Goal: Information Seeking & Learning: Learn about a topic

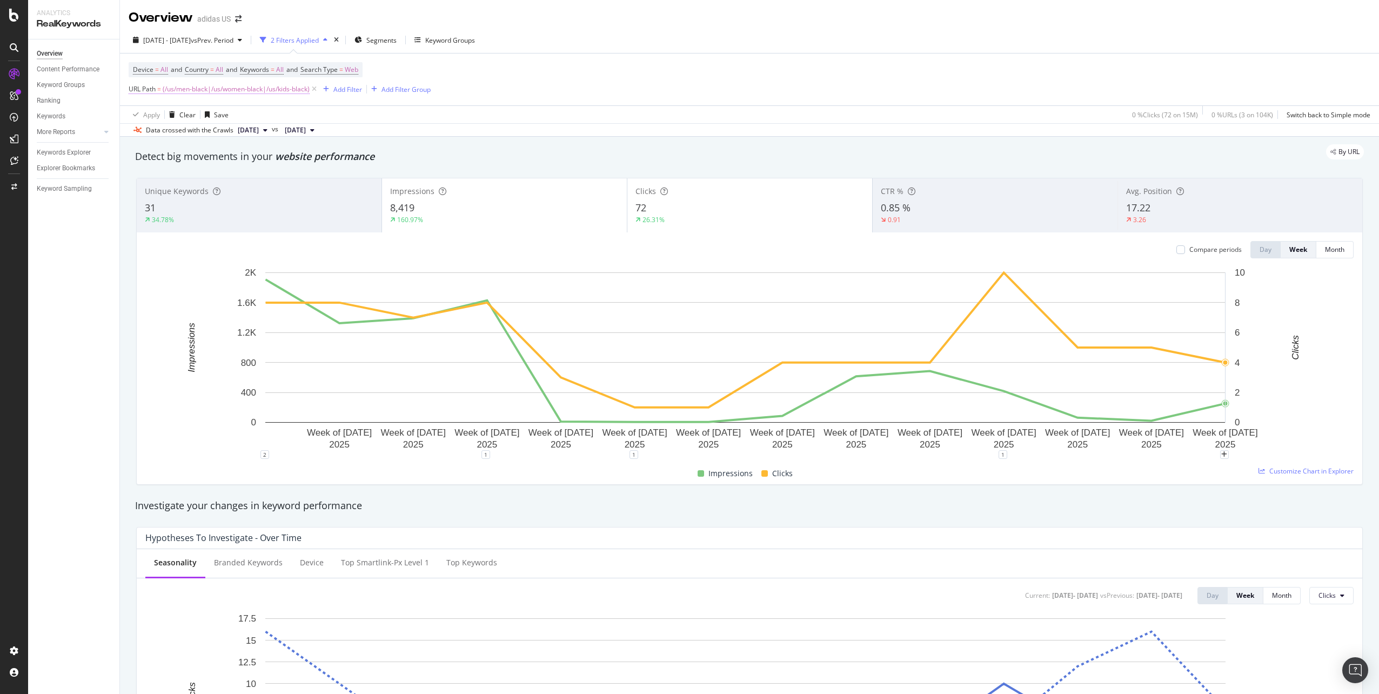
click at [216, 91] on span "(/us/men-black|/us/women-black|/us/kids-black)" at bounding box center [236, 89] width 147 height 15
click at [183, 135] on input "^(/us/men-black|/us/women-black|/us/kids-black)$" at bounding box center [189, 133] width 102 height 17
click at [184, 134] on input "^(/us/men-black|/us/women-black|/us/kids-black)$" at bounding box center [189, 133] width 102 height 17
click at [184, 135] on input "^(/us/men-black|/us/women-black|/us/kids-black)$" at bounding box center [189, 133] width 102 height 17
click at [185, 135] on input "^(/us/men-black|/us/women-black|/us/kids-black)$" at bounding box center [189, 133] width 102 height 17
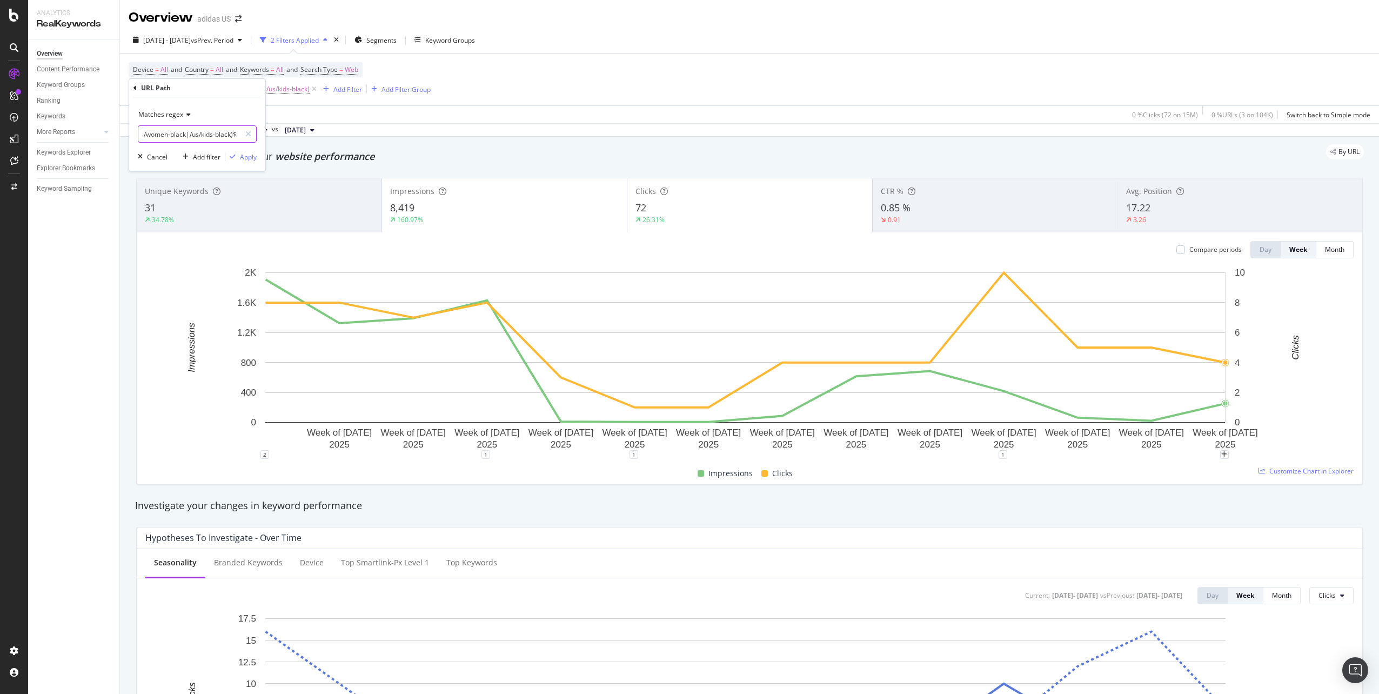
drag, startPoint x: 211, startPoint y: 135, endPoint x: 231, endPoint y: 139, distance: 20.4
click at [231, 139] on input "^(/us/men-adicolor|/us/women-black|/us/kids-black)$" at bounding box center [189, 133] width 102 height 17
click at [171, 132] on input "^(/us/men-adicolor|/us/women-black|/us/kids-black)$" at bounding box center [189, 133] width 102 height 17
click at [174, 136] on input "^(/us/men-adicolor|/us/women-black|/us/kids-black)$" at bounding box center [189, 133] width 102 height 17
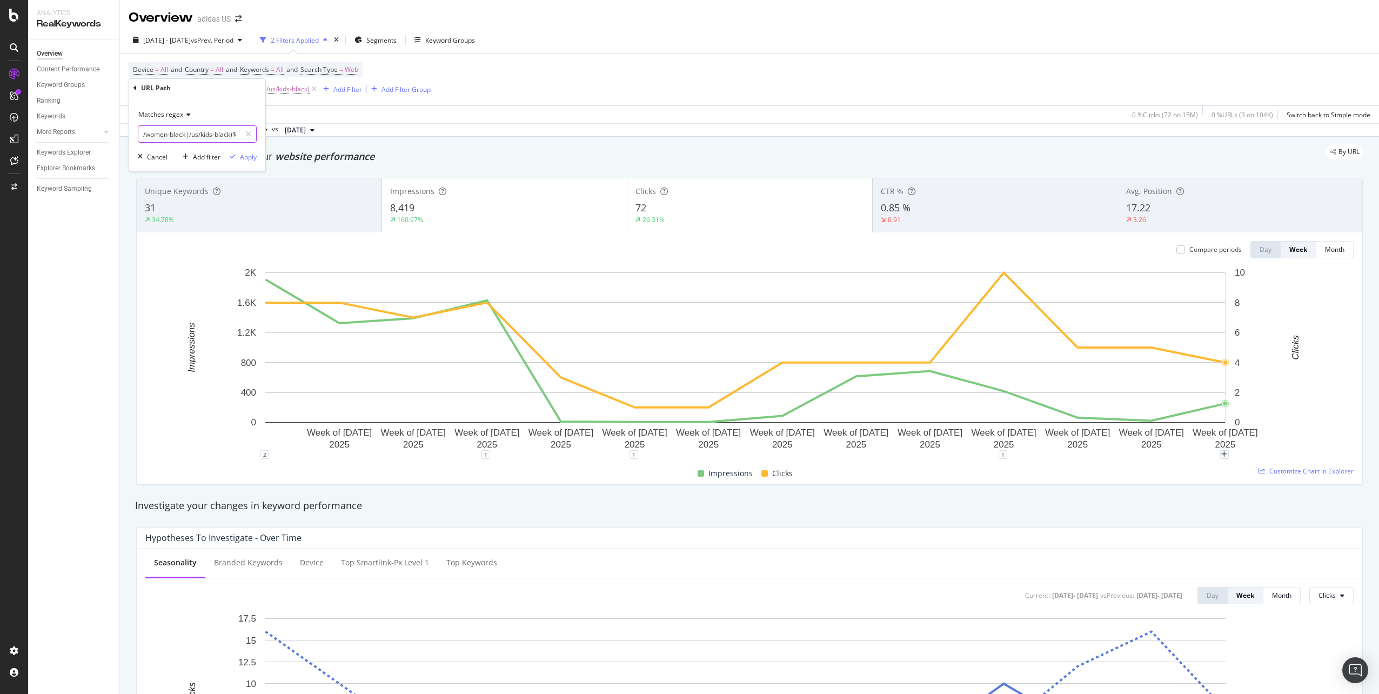
click at [176, 134] on input "^(/us/men-adicolor|/us/women-black|/us/kids-black)$" at bounding box center [189, 133] width 102 height 17
drag, startPoint x: 219, startPoint y: 136, endPoint x: 233, endPoint y: 138, distance: 14.3
click at [233, 138] on input "^(/us/men-adicolor|/us/women-adicolor|/us/kids-black)$" at bounding box center [189, 133] width 102 height 17
drag, startPoint x: 203, startPoint y: 135, endPoint x: 231, endPoint y: 137, distance: 28.8
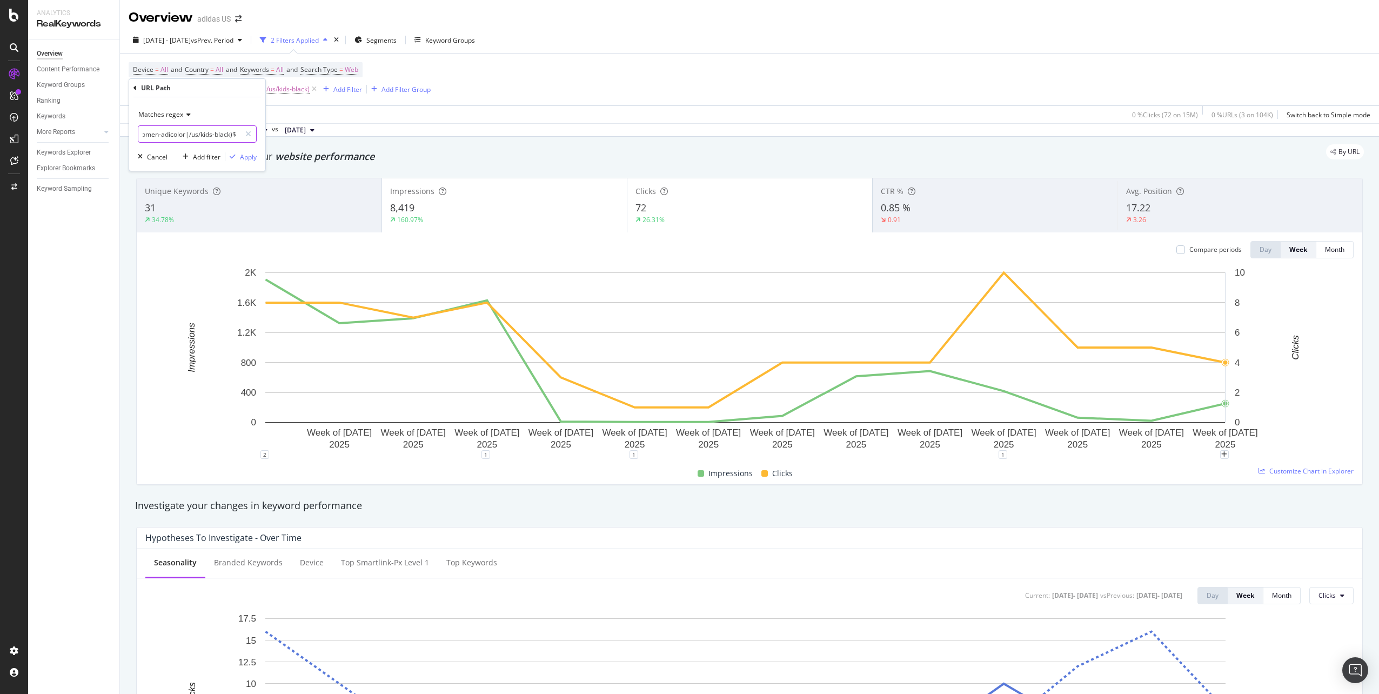
click at [231, 137] on input "^(/us/men-adicolor|/us/women-adicolor|/us/kids-black)$" at bounding box center [189, 133] width 102 height 17
type input "^(/us/men-adicolor|/us/women-adicolor|/us/adicolor)$"
click at [250, 153] on div "Apply" at bounding box center [248, 156] width 17 height 9
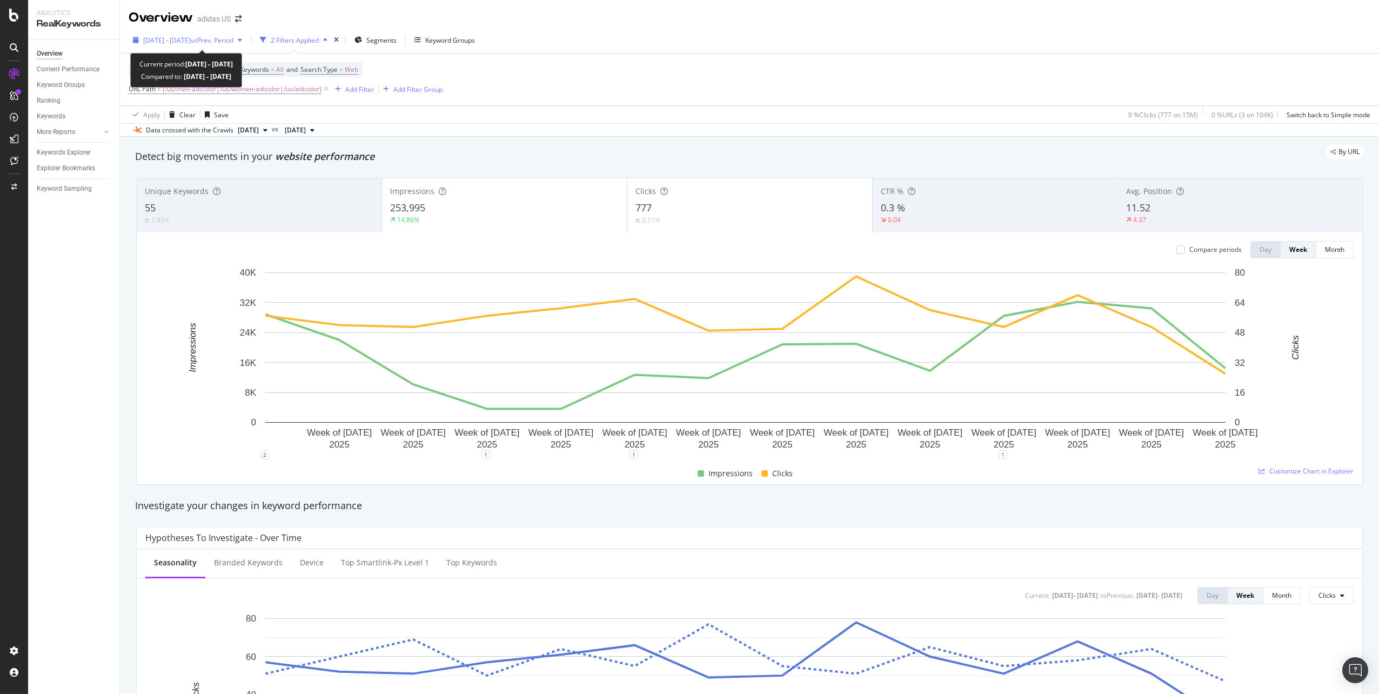
click at [222, 41] on span "vs Prev. Period" at bounding box center [212, 40] width 43 height 9
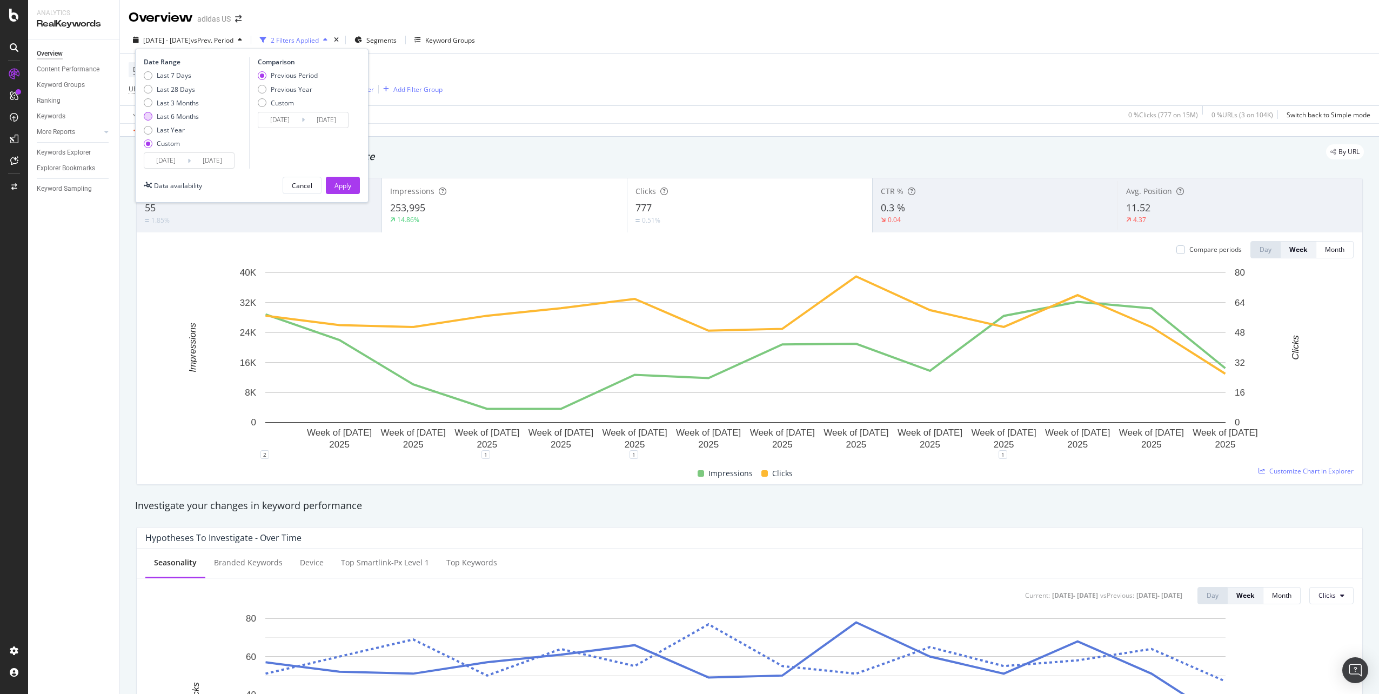
click at [175, 117] on div "Last 6 Months" at bounding box center [178, 116] width 42 height 9
type input "[DATE]"
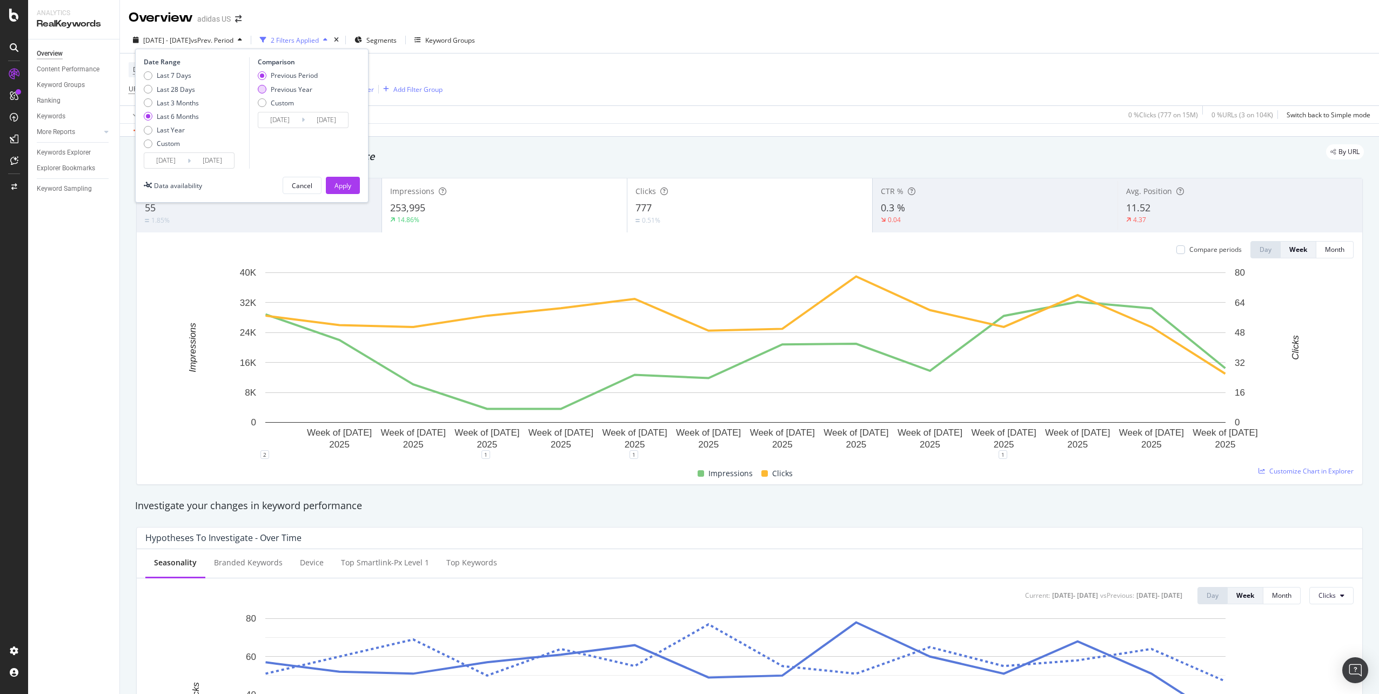
click at [293, 88] on div "Previous Year" at bounding box center [292, 89] width 42 height 9
type input "[DATE]"
click at [167, 162] on input "[DATE]" at bounding box center [165, 160] width 43 height 15
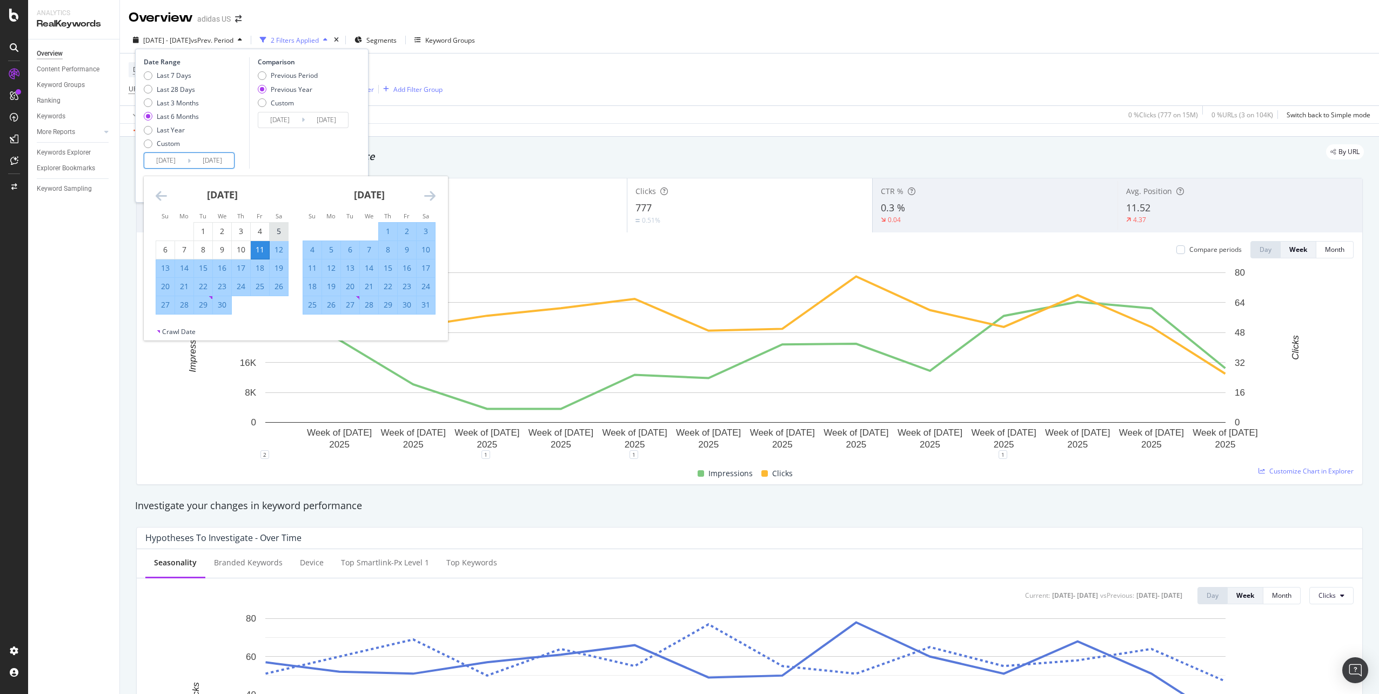
click at [280, 232] on div "5" at bounding box center [279, 231] width 18 height 11
type input "[DATE]"
click at [422, 197] on div "[DATE]" at bounding box center [369, 199] width 133 height 46
click at [429, 195] on icon "Move forward to switch to the next month." at bounding box center [429, 195] width 11 height 13
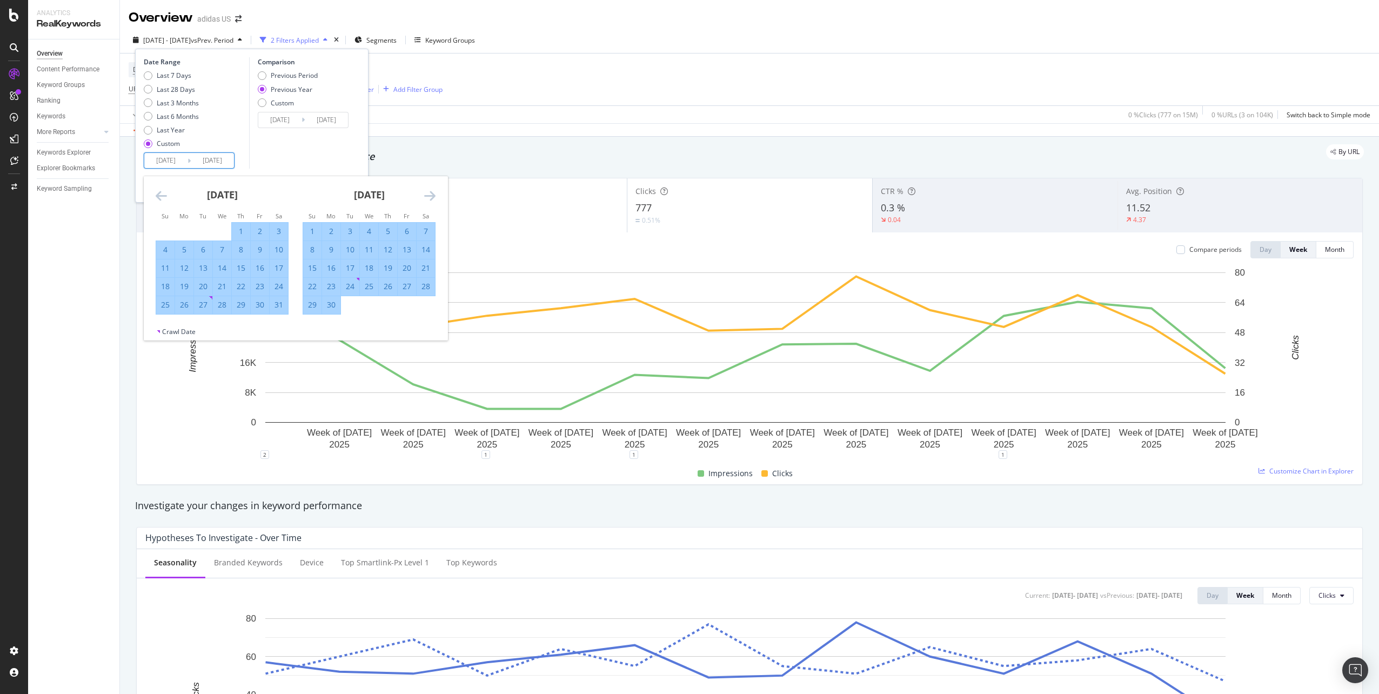
click at [429, 195] on icon "Move forward to switch to the next month." at bounding box center [429, 195] width 11 height 13
click at [429, 196] on icon "Move forward to switch to the next month." at bounding box center [429, 195] width 11 height 13
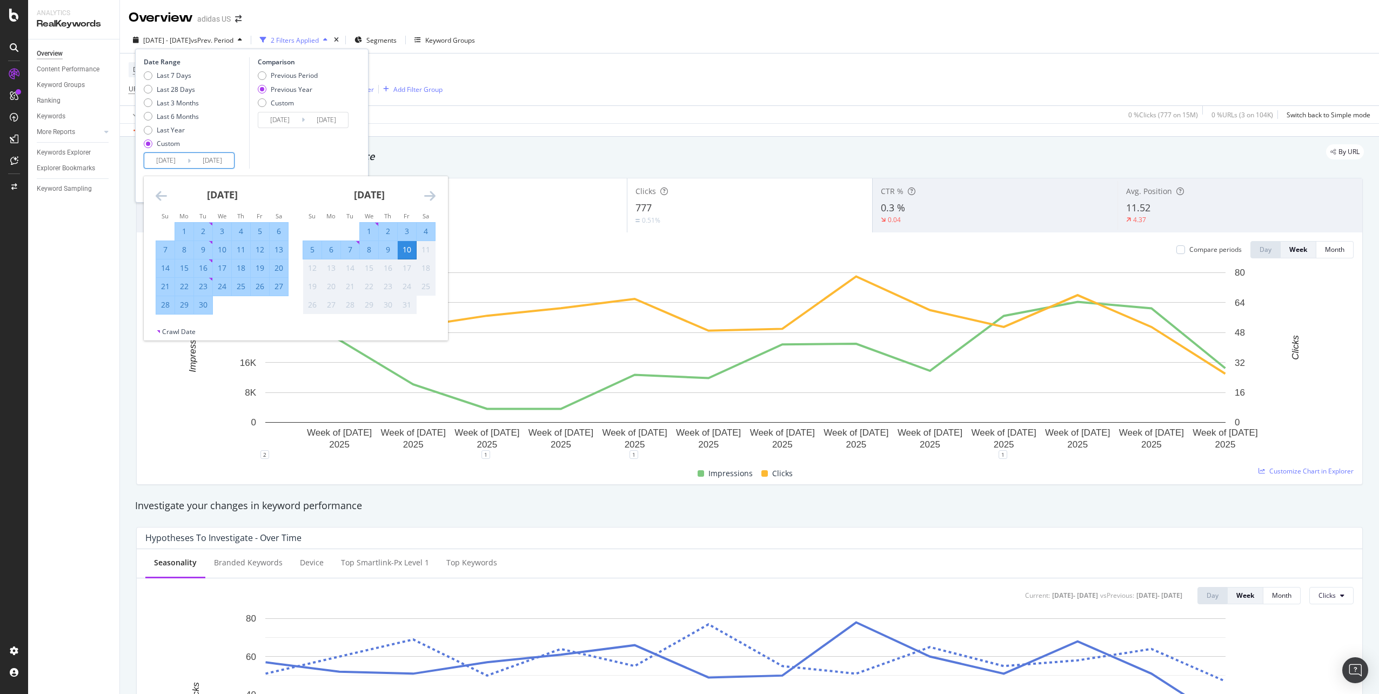
click at [428, 232] on div "4" at bounding box center [425, 231] width 18 height 11
type input "[DATE]"
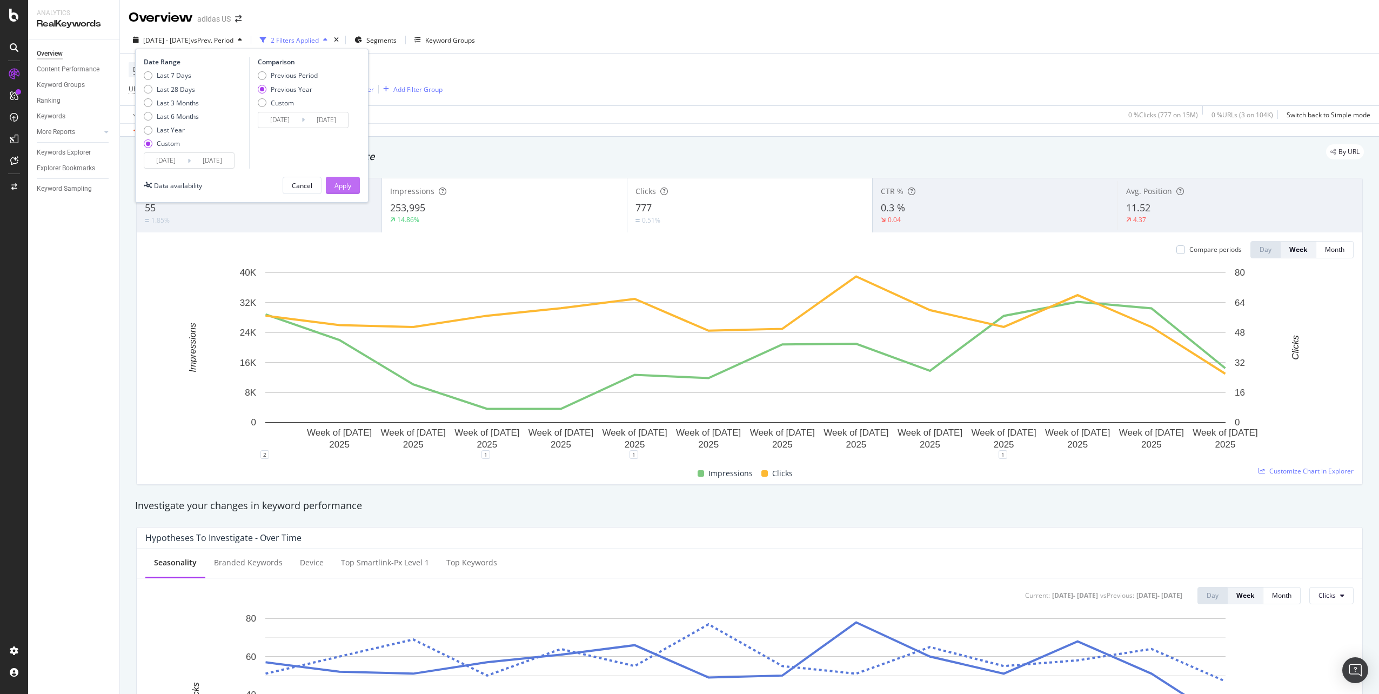
click at [355, 184] on button "Apply" at bounding box center [343, 185] width 34 height 17
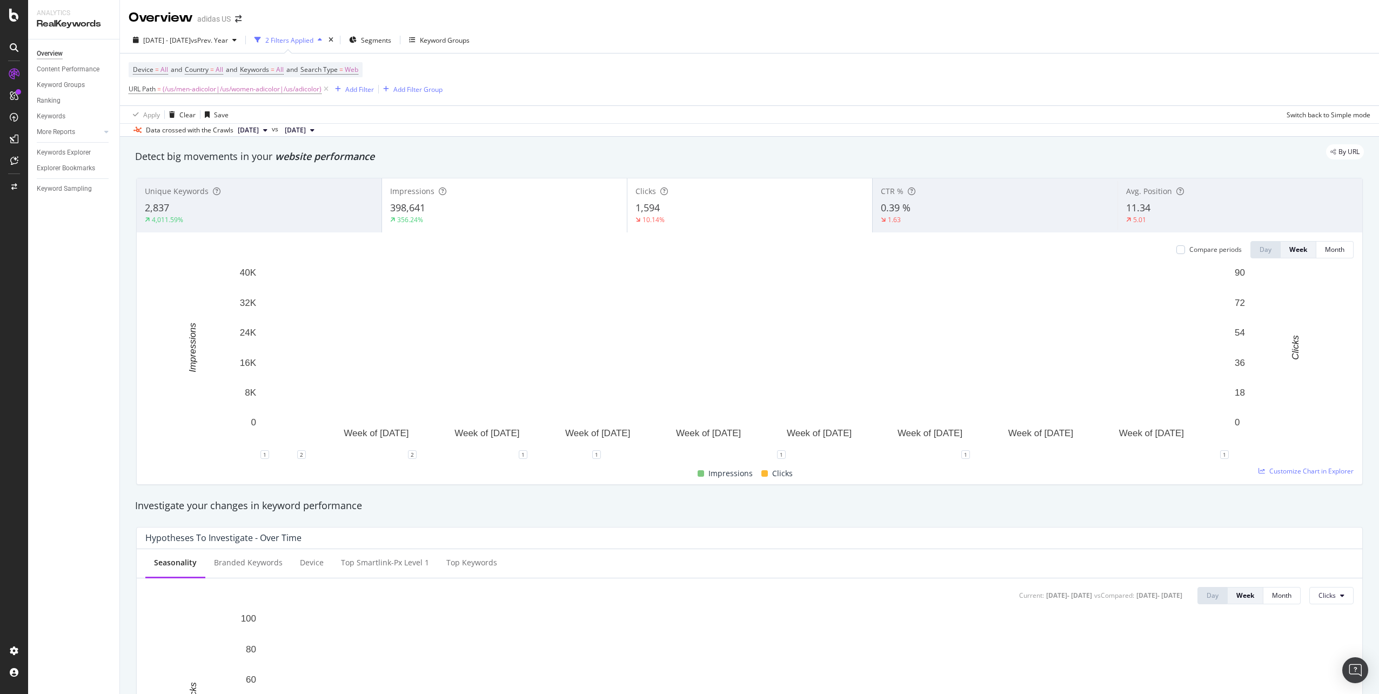
click at [348, 207] on div "2,837" at bounding box center [259, 208] width 229 height 14
